Goal: Register for event/course

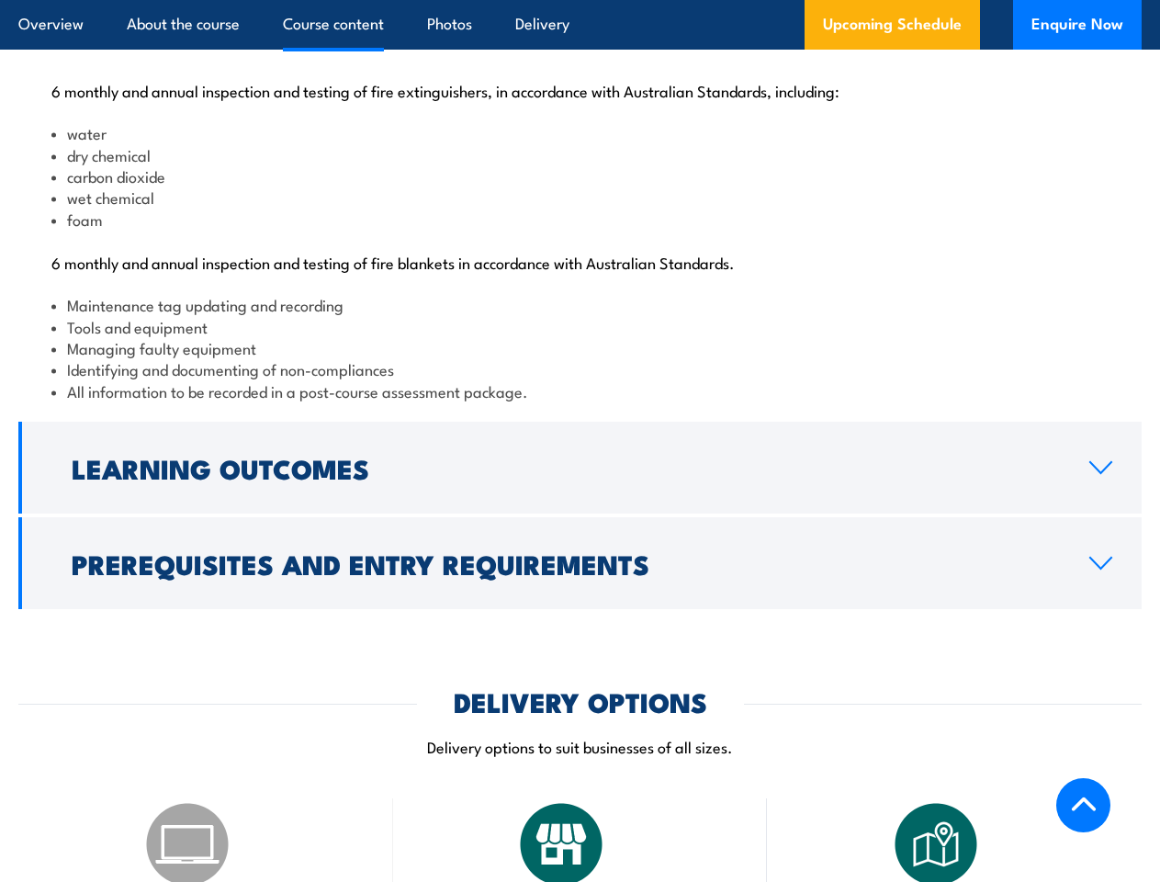
click at [580, 0] on article "Overview About the course Course content Photos Delivery Upcoming Schedule Enqu…" at bounding box center [579, 25] width 1123 height 50
click at [580, 479] on h2 "Learning Outcomes" at bounding box center [566, 468] width 988 height 24
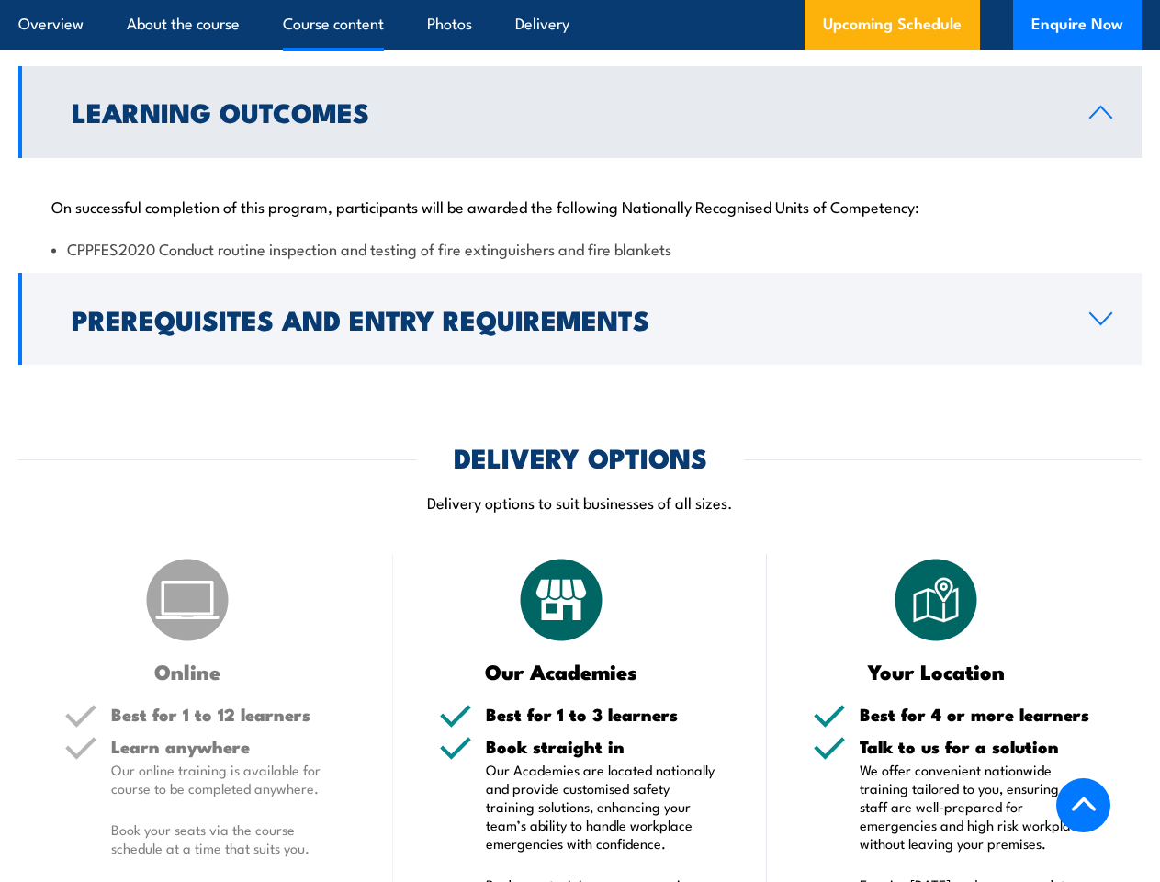
click at [580, 578] on img at bounding box center [561, 600] width 92 height 92
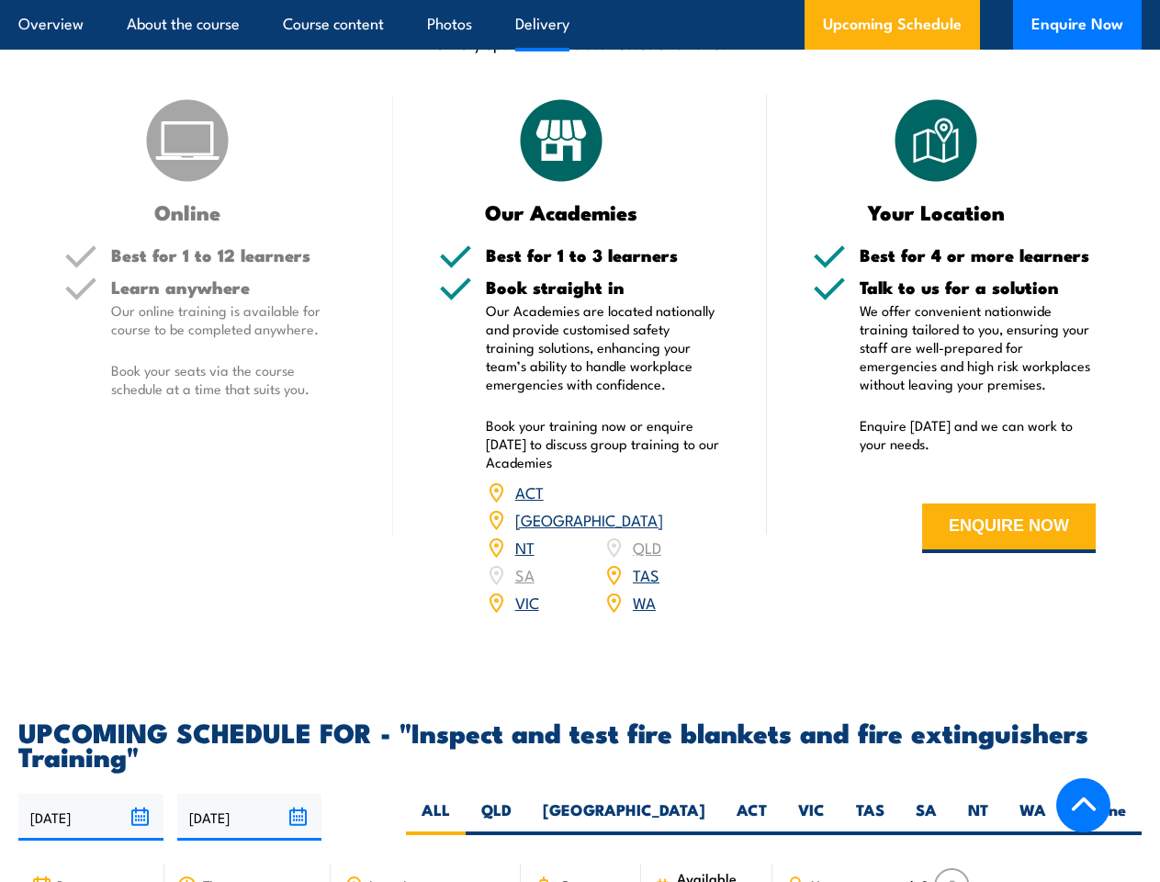
scroll to position [2630, 0]
click at [580, 0] on article "Overview About the course Course content Photos Delivery Upcoming Schedule Enqu…" at bounding box center [579, 25] width 1123 height 50
click at [91, 803] on input "[DATE]" at bounding box center [90, 817] width 145 height 47
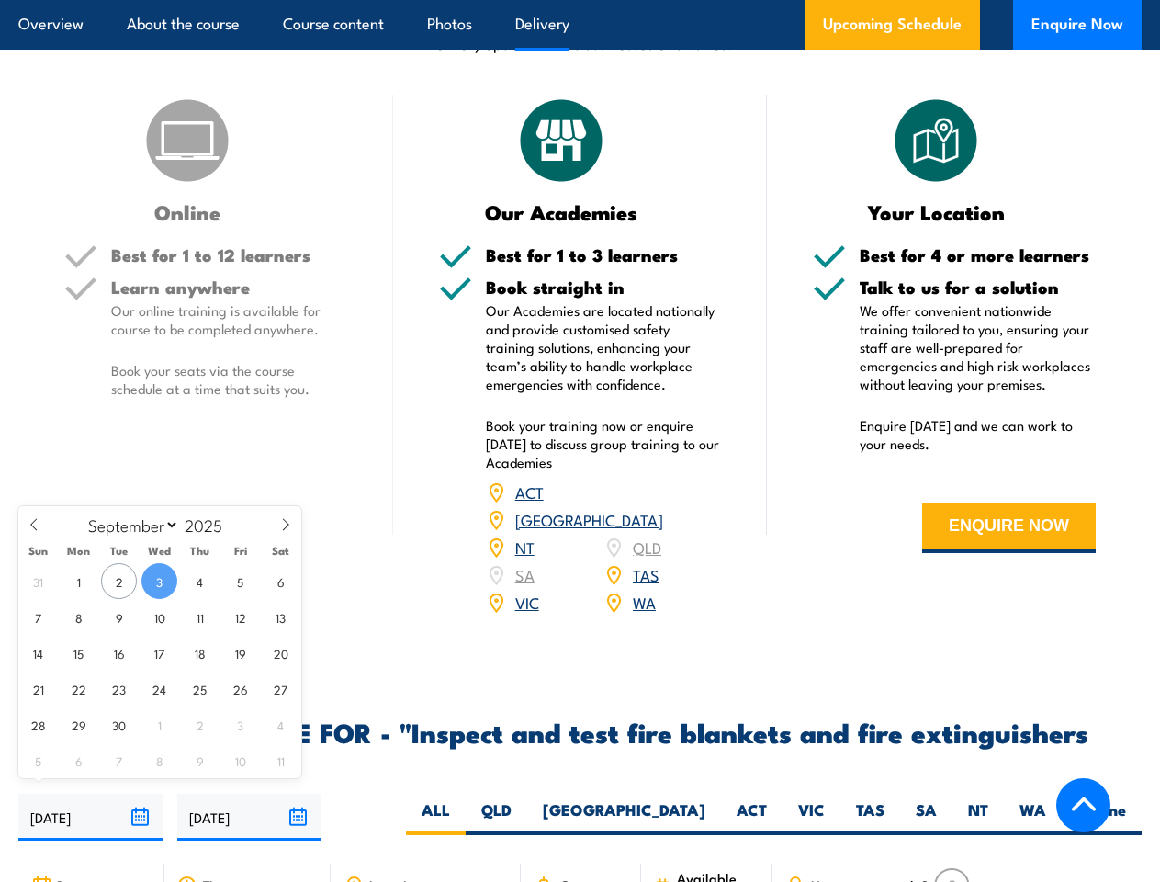
click at [250, 803] on input "[DATE]" at bounding box center [249, 817] width 145 height 47
